Goal: Contribute content

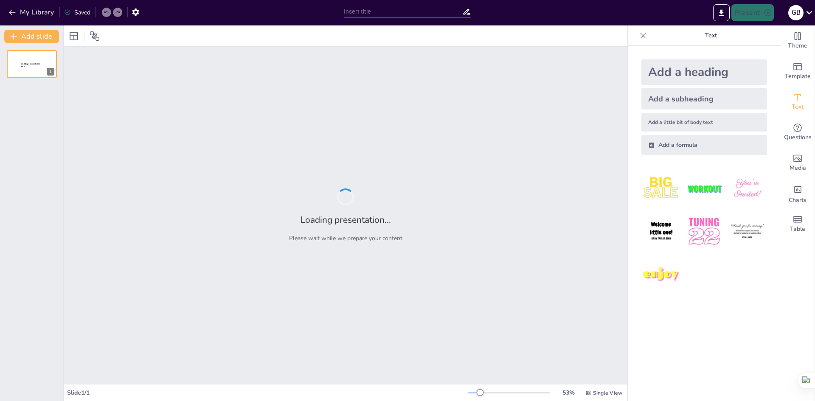
type input "El IV Censo Nacional Agropecuario: Un Análisis Integral del [GEOGRAPHIC_DATA]"
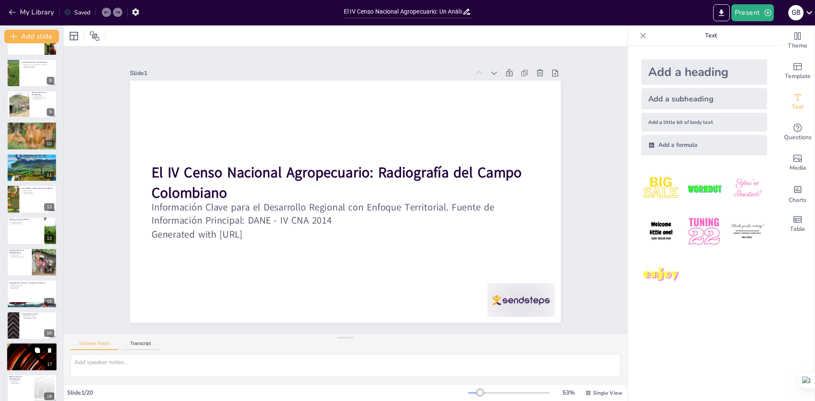
scroll to position [284, 0]
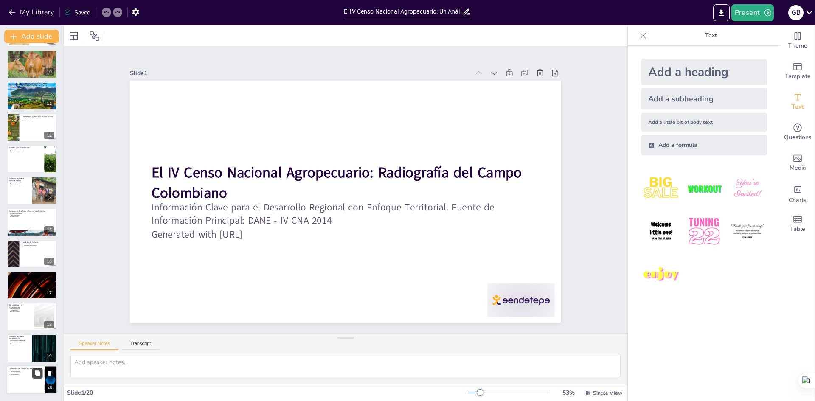
click at [33, 375] on button at bounding box center [37, 374] width 10 height 10
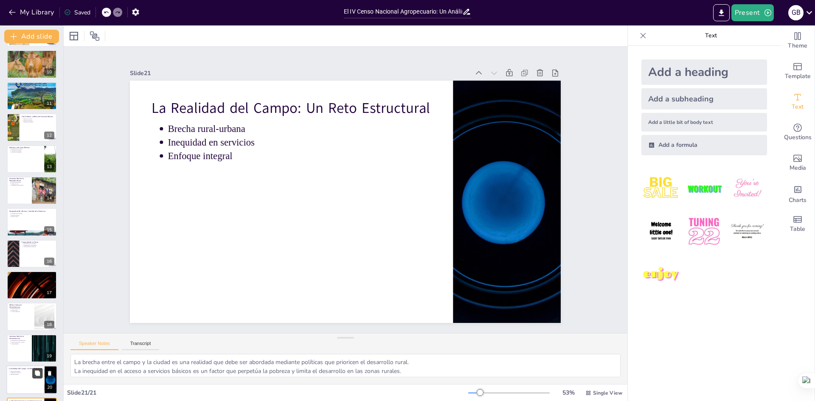
scroll to position [316, 0]
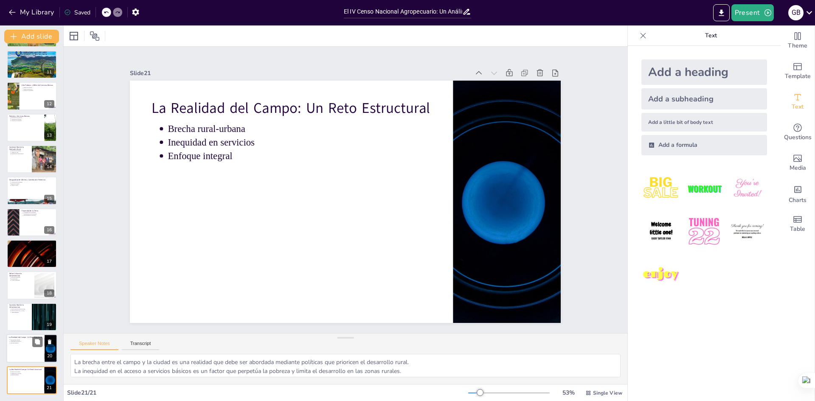
click at [27, 342] on p "Inequidad en servicios" at bounding box center [26, 342] width 31 height 2
click at [27, 307] on p "Contexto Real de la Infraestructura" at bounding box center [19, 306] width 20 height 5
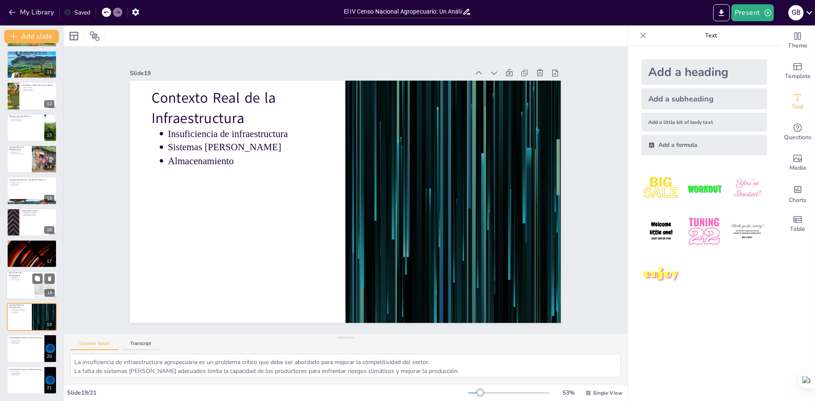
click at [13, 283] on div at bounding box center [31, 285] width 51 height 29
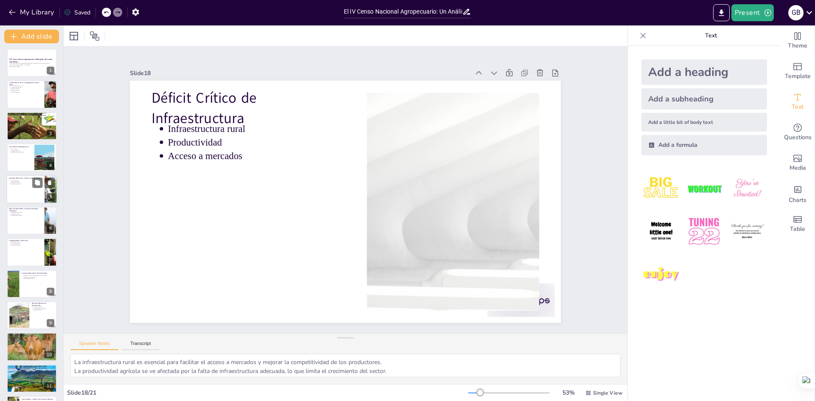
scroll to position [0, 0]
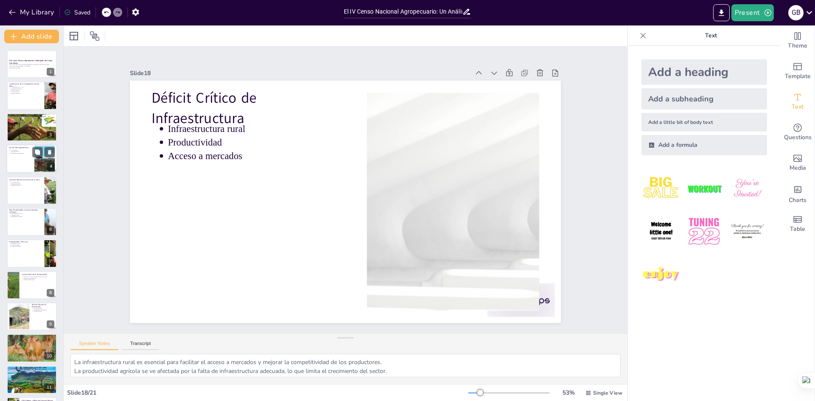
click at [25, 155] on div at bounding box center [31, 158] width 51 height 29
type textarea "La alta proporción de área dedicada a pastos refleja la inclinación hacia la ga…"
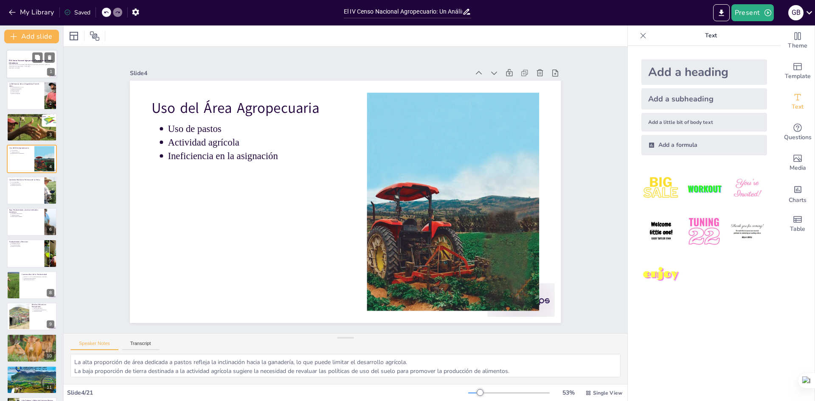
click at [20, 60] on strong "El IV Censo Nacional Agropecuario: Radiografía del Campo Colombiano" at bounding box center [31, 61] width 44 height 5
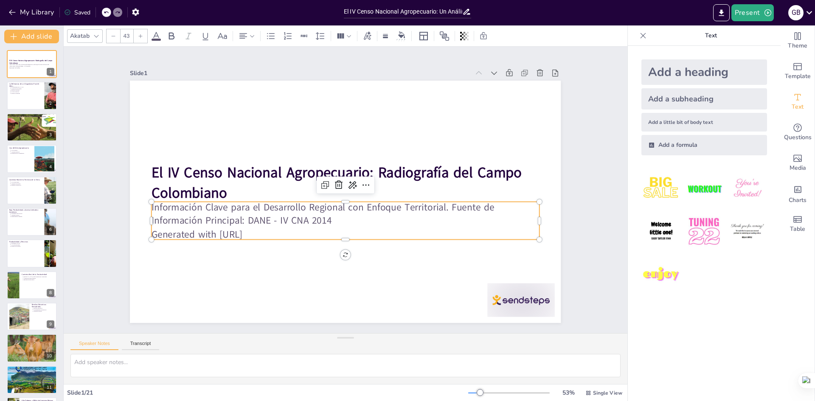
click at [231, 220] on p "Información Clave para el Desarrollo Regional con Enfoque Territorial. Fuente d…" at bounding box center [350, 166] width 385 height 107
click at [336, 218] on p "Información Clave para el Desarrollo Regional con Enfoque Territorial. Fuente d…" at bounding box center [369, 192] width 67 height 389
click at [265, 228] on p "Generated with [URL]" at bounding box center [305, 208] width 170 height 360
click at [275, 230] on p "Generated with [URL]" at bounding box center [367, 151] width 343 height 205
click at [296, 216] on p "Información Clave para el Desarrollo Regional con Enfoque Territorial. Fuente d…" at bounding box center [325, 176] width 249 height 330
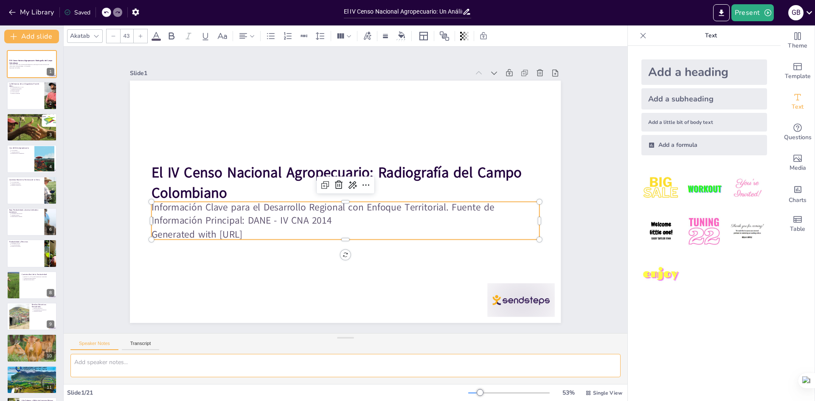
click at [92, 368] on textarea at bounding box center [346, 365] width 550 height 23
type textarea "m nj"
